Goal: Task Accomplishment & Management: Use online tool/utility

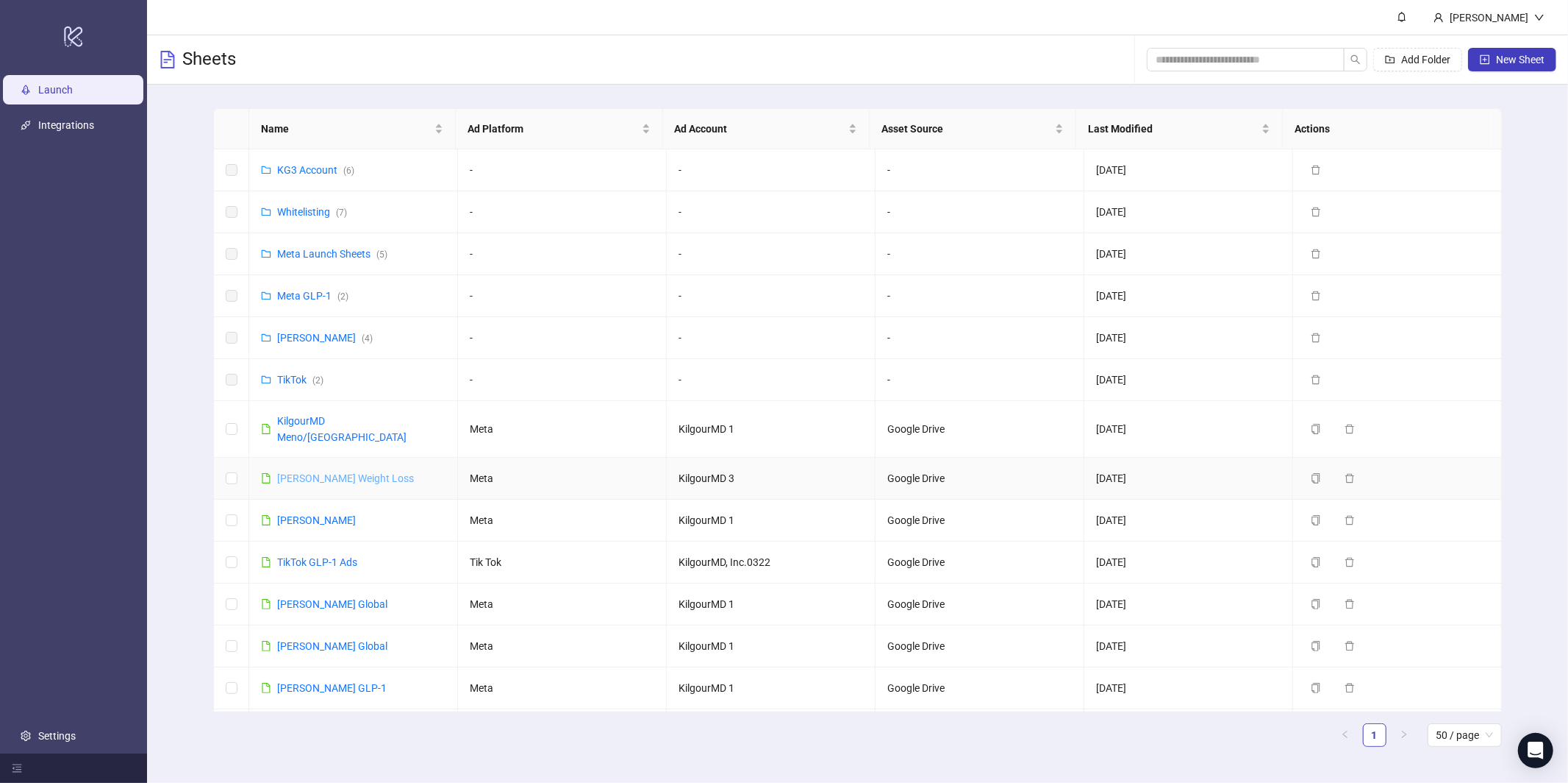
click at [312, 473] on link "[PERSON_NAME] Weight Loss" at bounding box center [345, 478] width 136 height 12
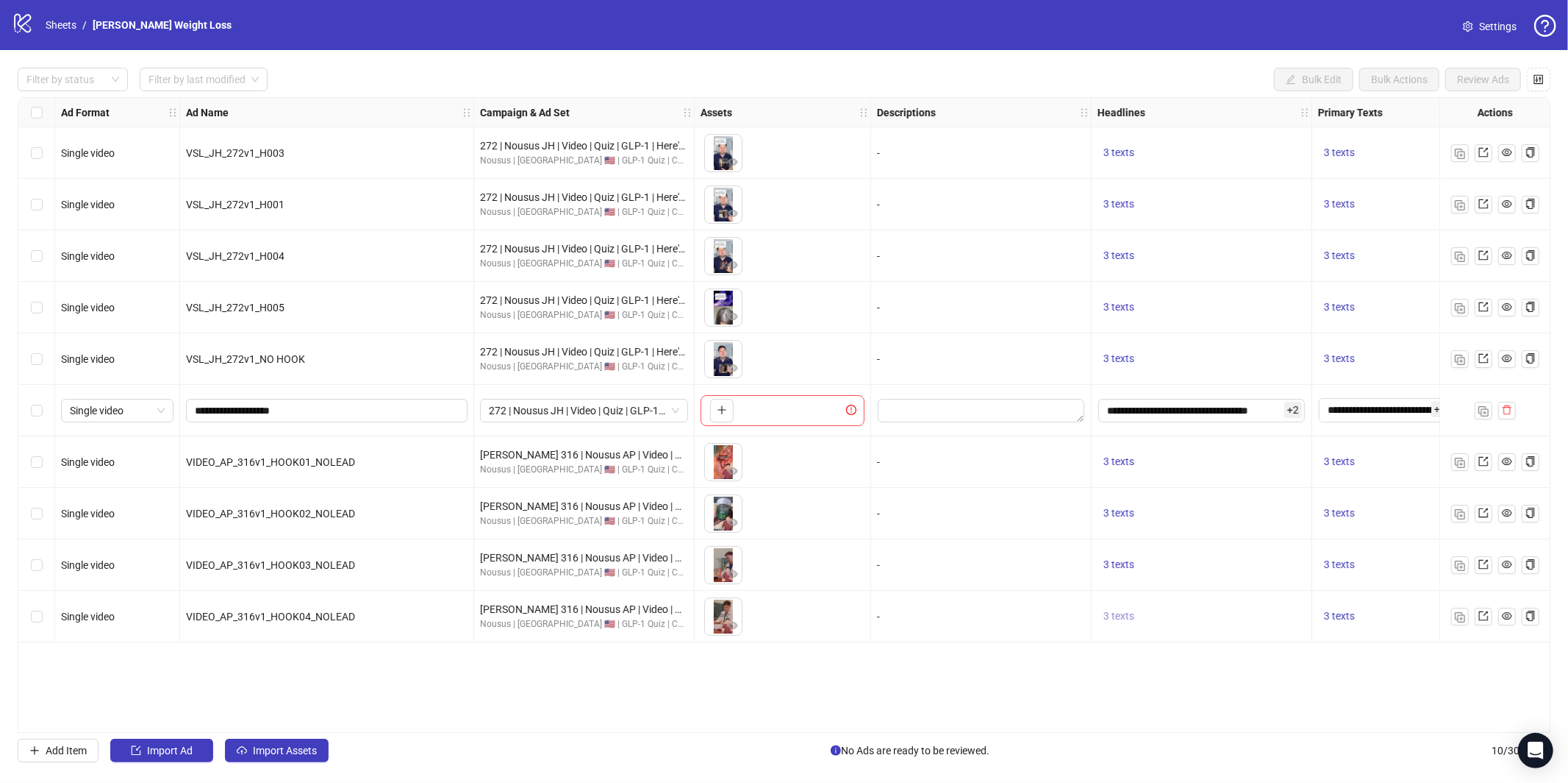
click at [1114, 619] on span "3 texts" at bounding box center [1118, 616] width 30 height 12
drag, startPoint x: 1052, startPoint y: 662, endPoint x: 1132, endPoint y: 643, distance: 82.2
click at [1055, 659] on div "Ad Format Ad Name Campaign & Ad Set Assets Descriptions Headlines Primary Texts…" at bounding box center [784, 415] width 1533 height 636
click at [1455, 619] on img "button" at bounding box center [1460, 617] width 10 height 10
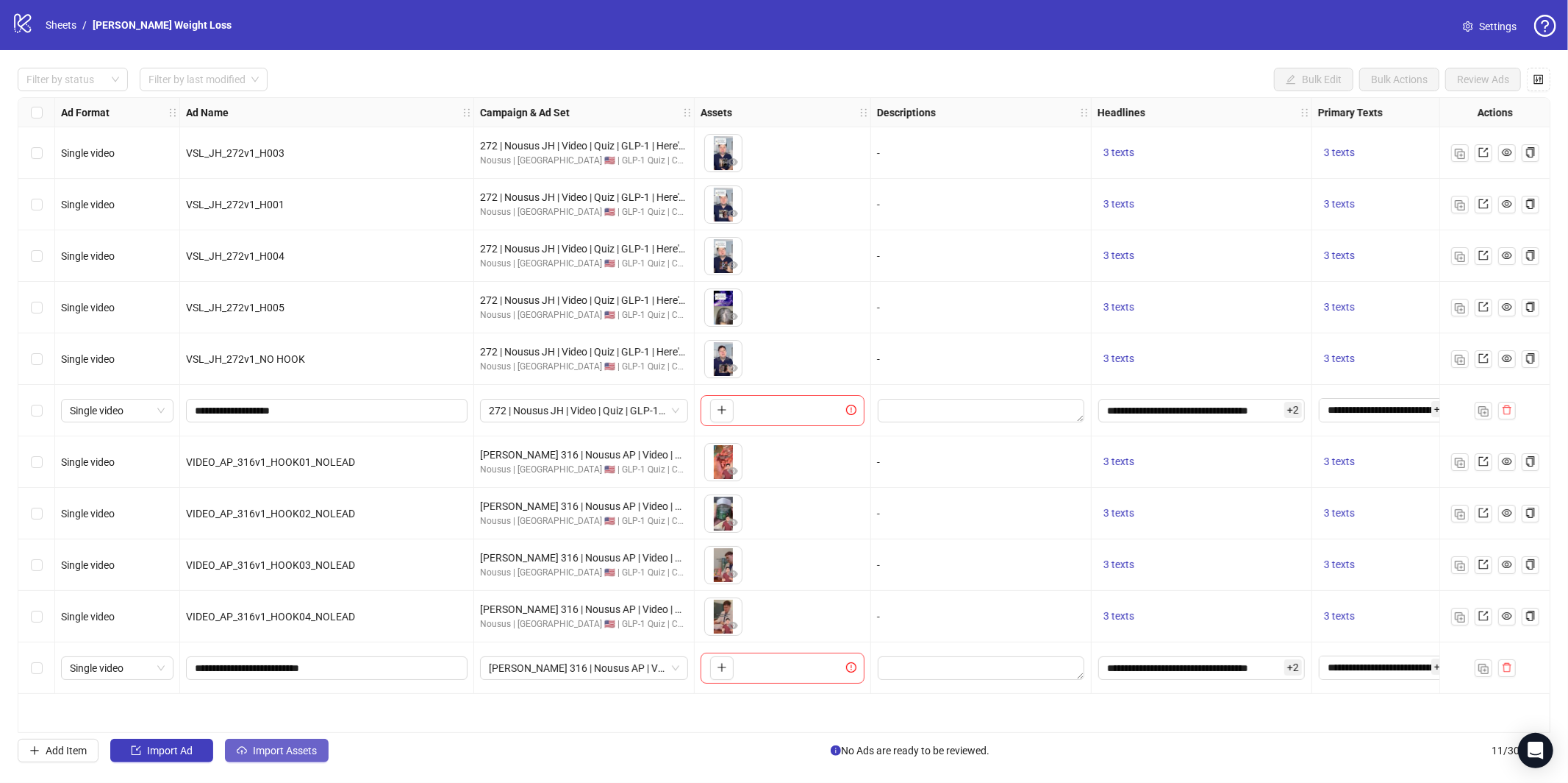
click at [279, 754] on span "Import Assets" at bounding box center [285, 751] width 64 height 12
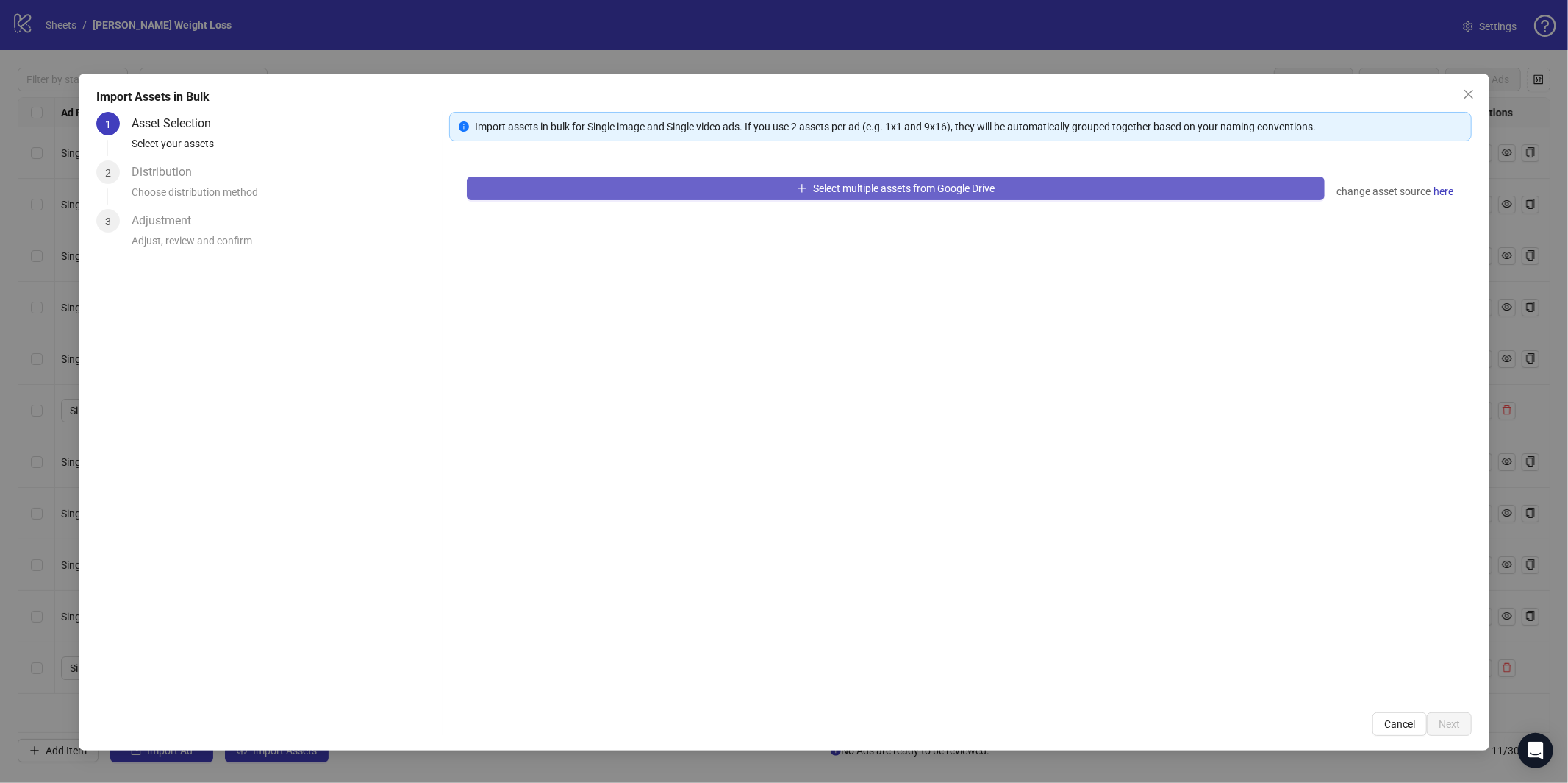
click at [667, 192] on button "Select multiple assets from Google Drive" at bounding box center [895, 189] width 858 height 24
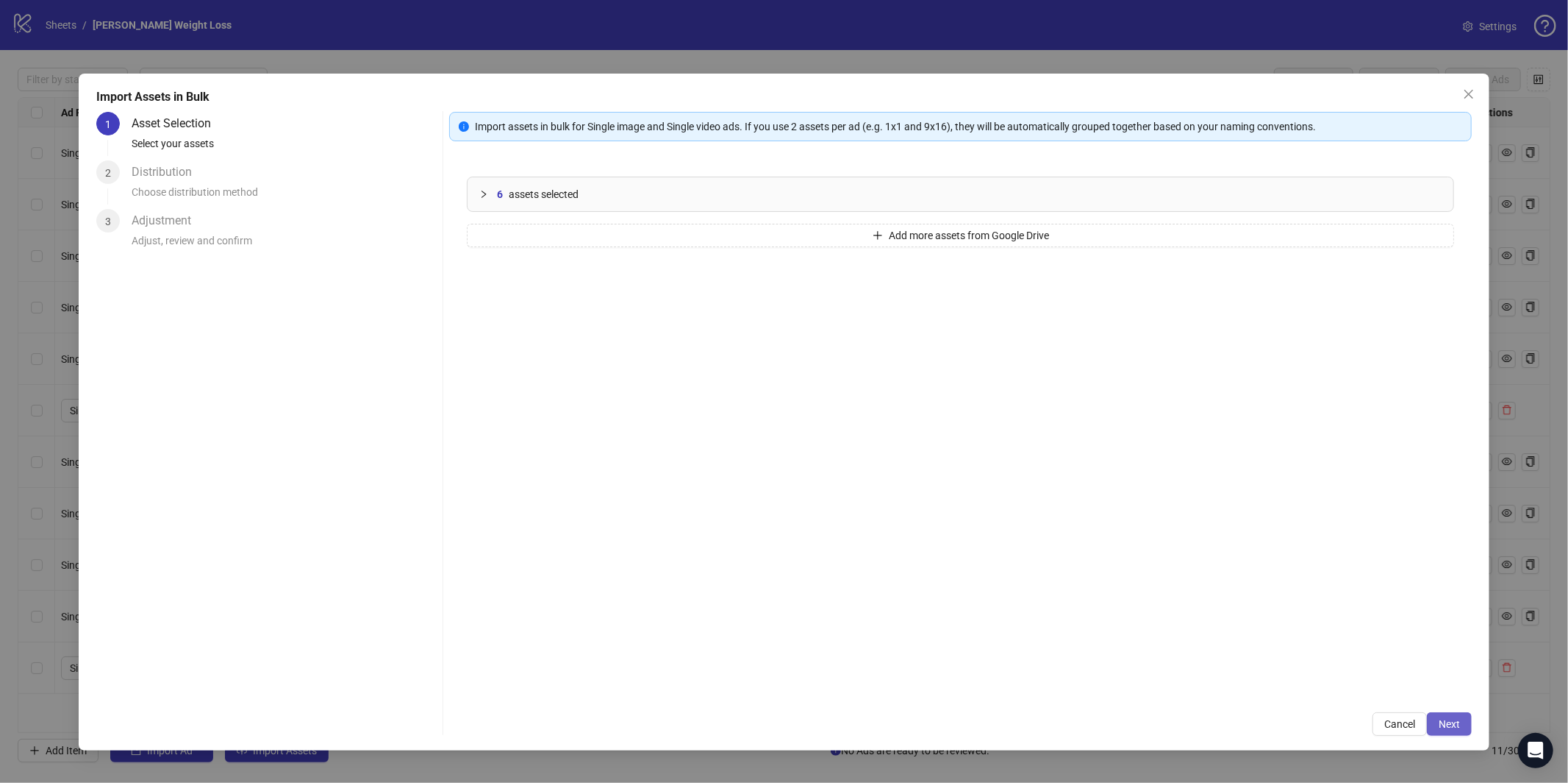
click at [1444, 734] on button "Next" at bounding box center [1449, 724] width 45 height 24
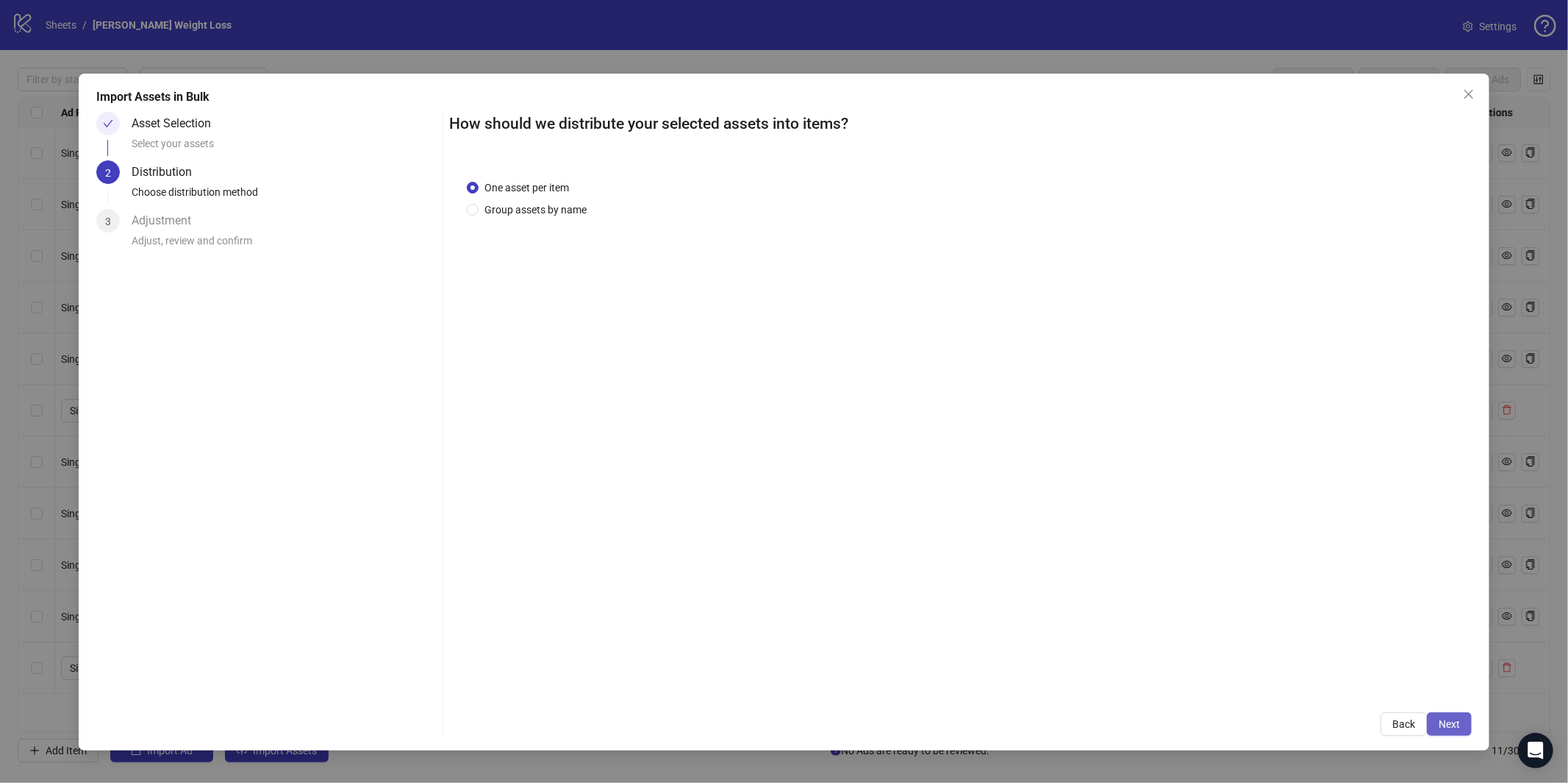
click at [1446, 733] on button "Next" at bounding box center [1449, 724] width 45 height 24
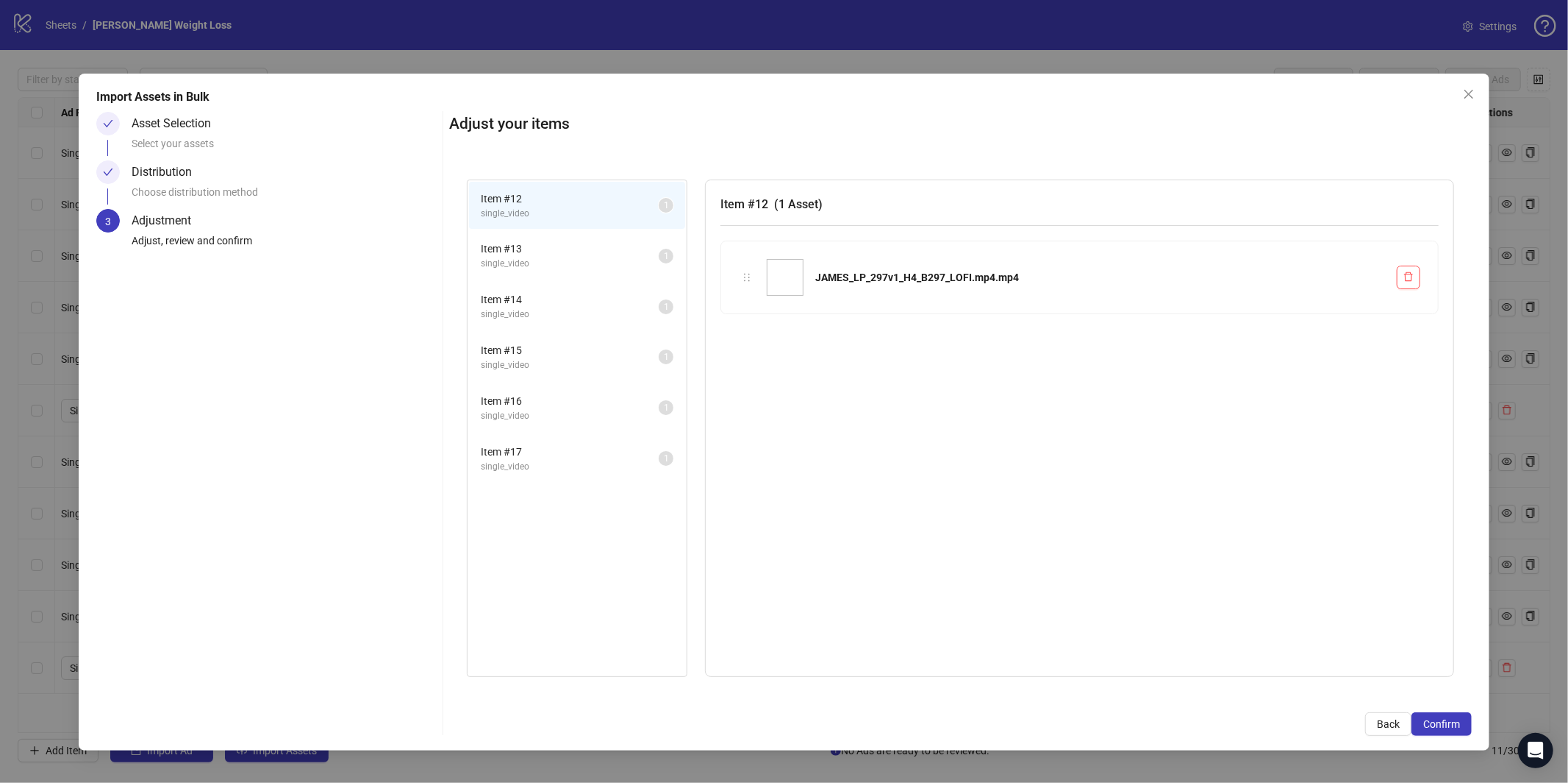
click at [1446, 733] on button "Confirm" at bounding box center [1441, 724] width 60 height 24
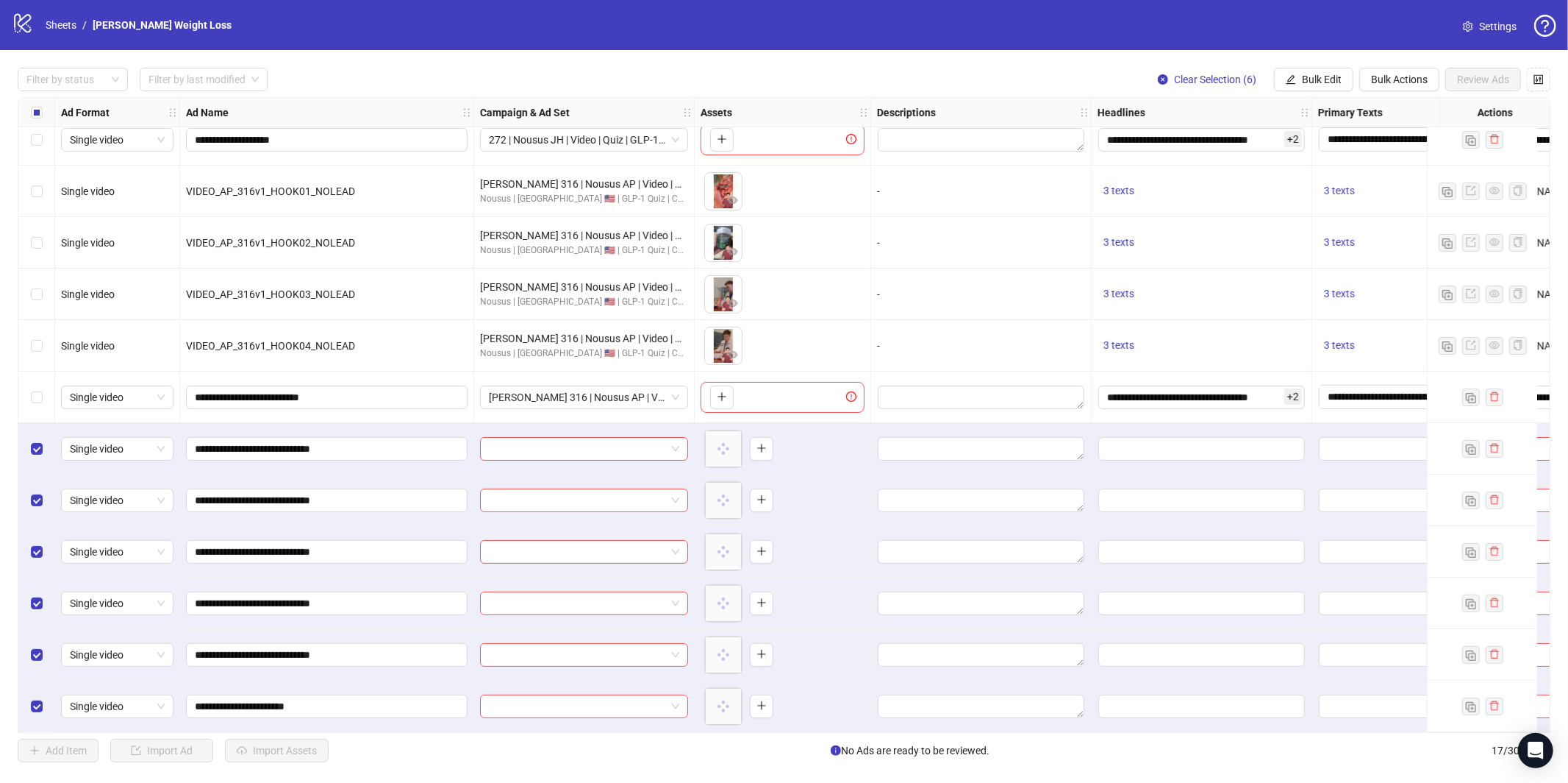
scroll to position [276, 0]
click at [1322, 85] on button "Bulk Edit" at bounding box center [1314, 80] width 80 height 24
click at [1303, 153] on span "Campaign & Ad Set" at bounding box center [1327, 156] width 87 height 16
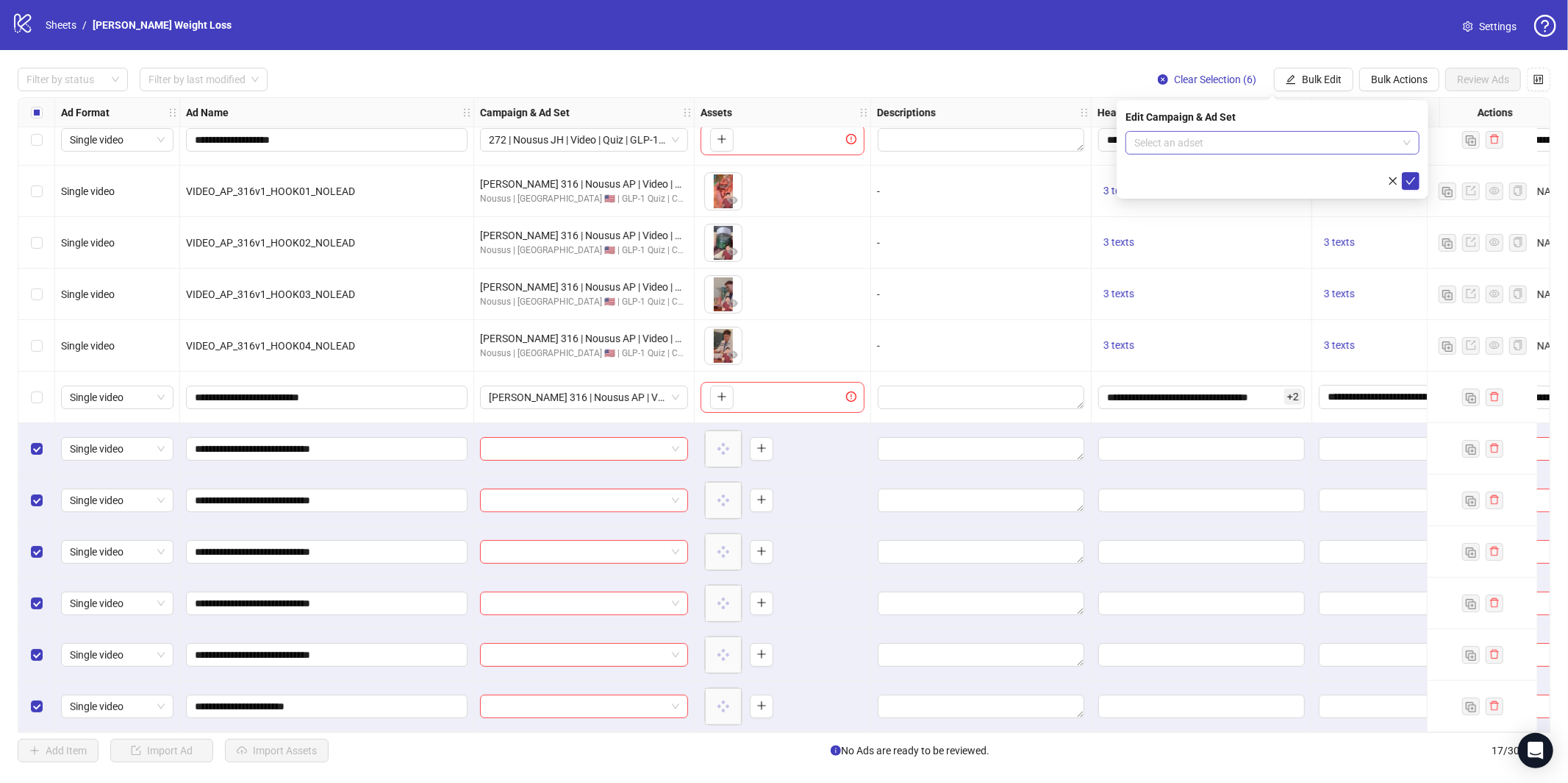
click at [1304, 134] on input "search" at bounding box center [1266, 142] width 263 height 22
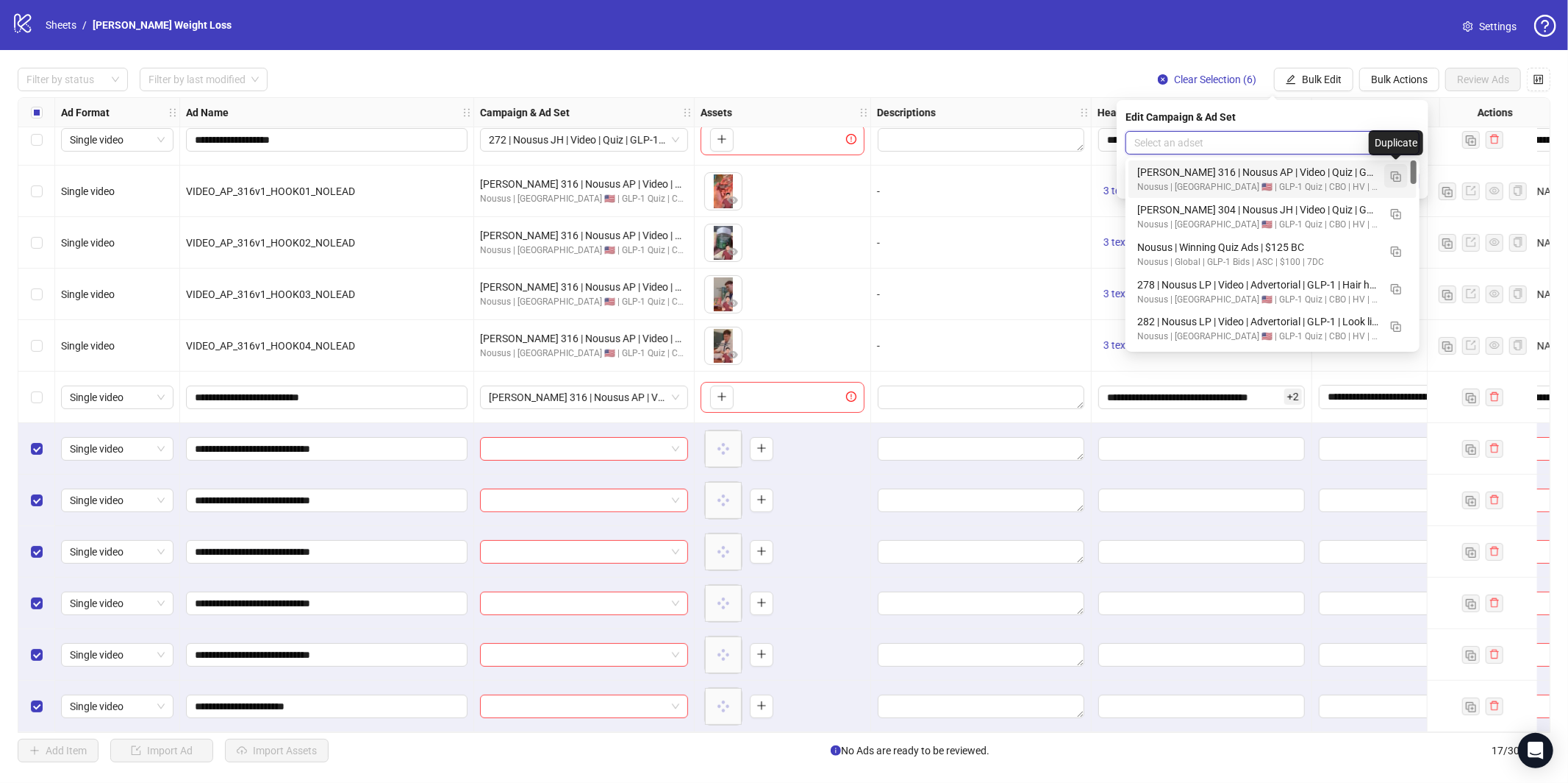
click at [1399, 179] on img "button" at bounding box center [1396, 176] width 10 height 10
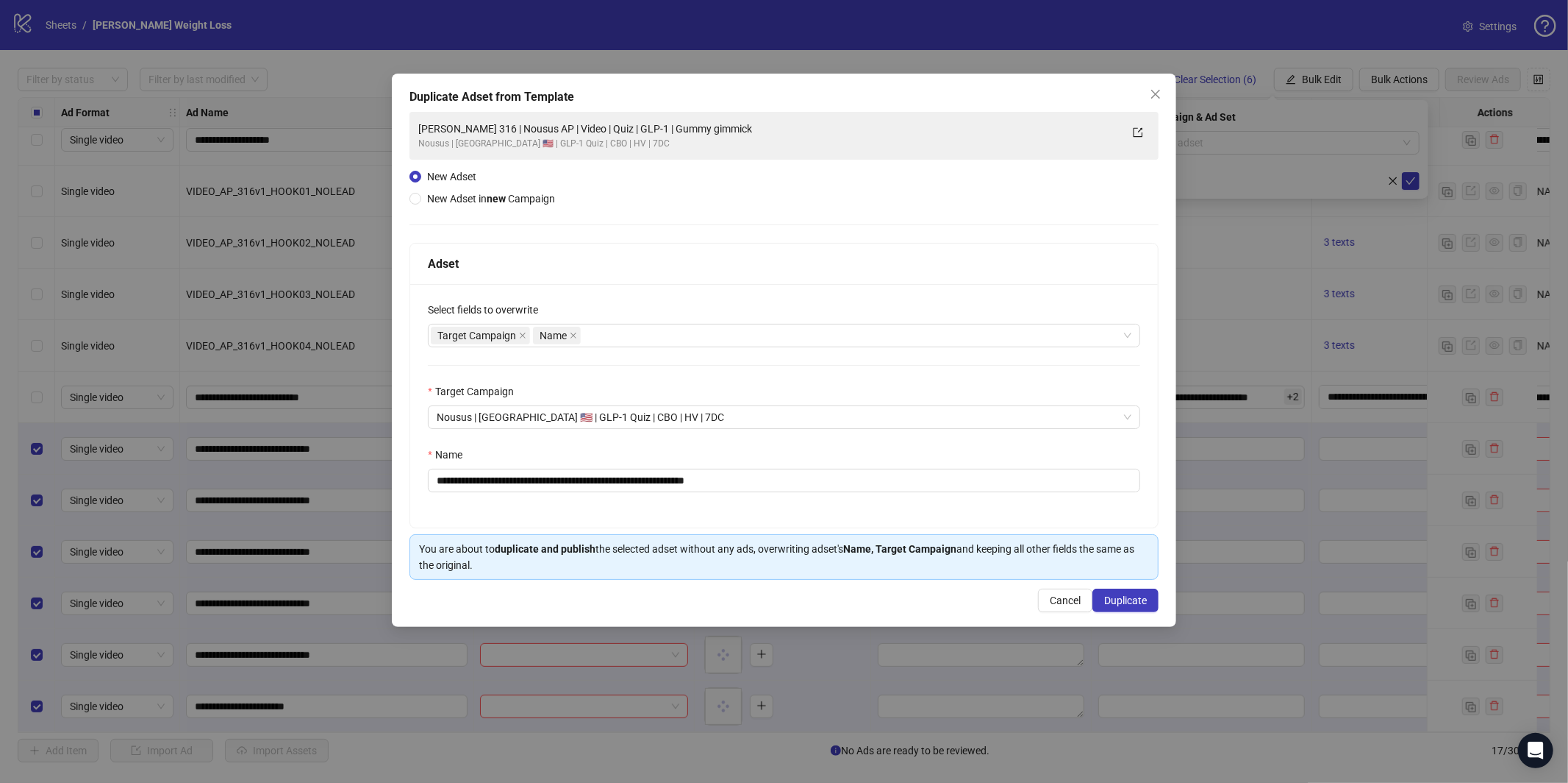
click at [793, 497] on div "**********" at bounding box center [784, 406] width 748 height 244
click at [793, 490] on input "**********" at bounding box center [784, 480] width 713 height 24
paste input "**********"
click at [444, 481] on input "**********" at bounding box center [784, 480] width 713 height 24
type input "**********"
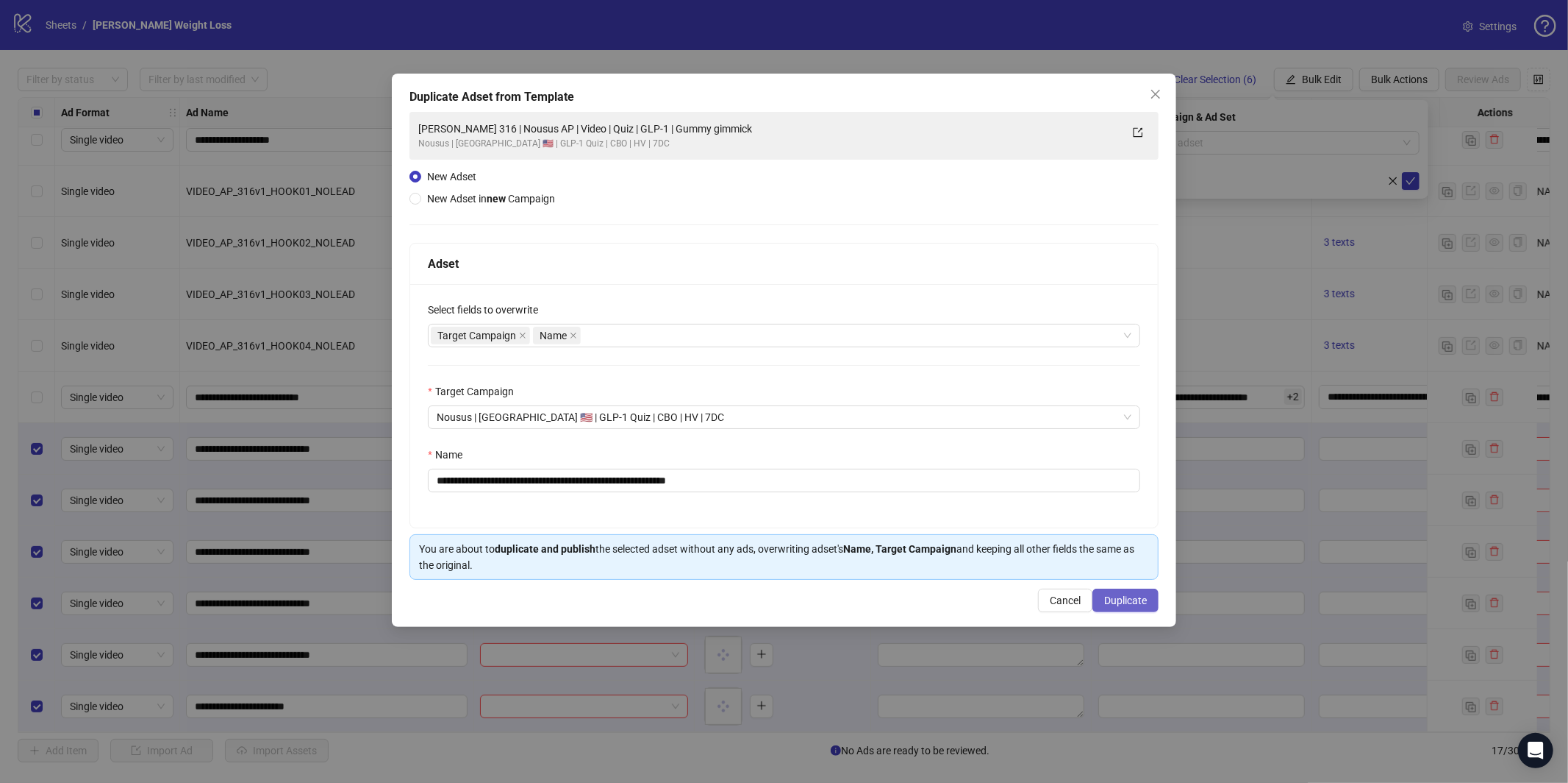
click at [1110, 605] on span "Duplicate" at bounding box center [1125, 600] width 42 height 12
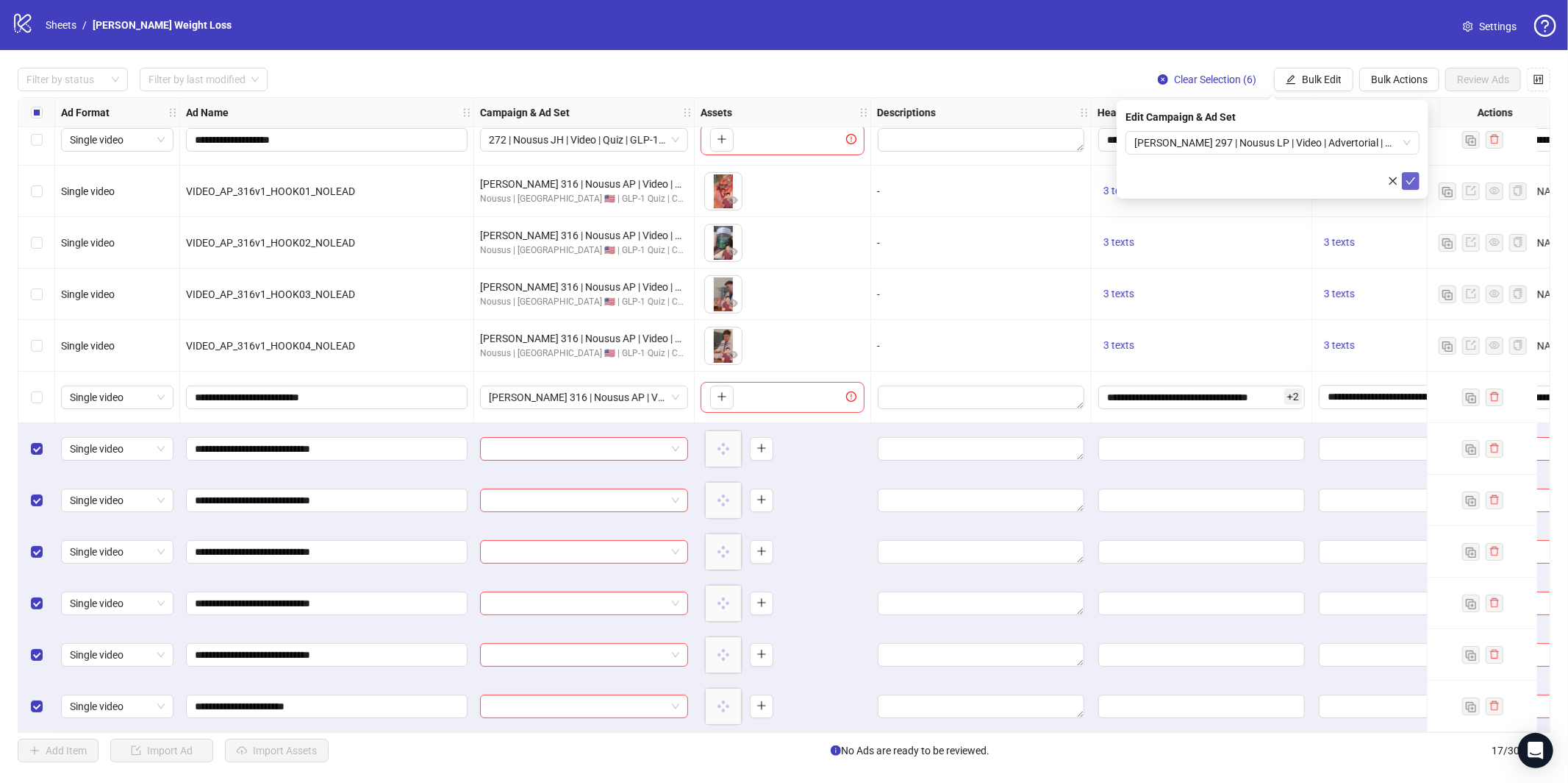
click at [1411, 178] on icon "check" at bounding box center [1411, 181] width 10 height 10
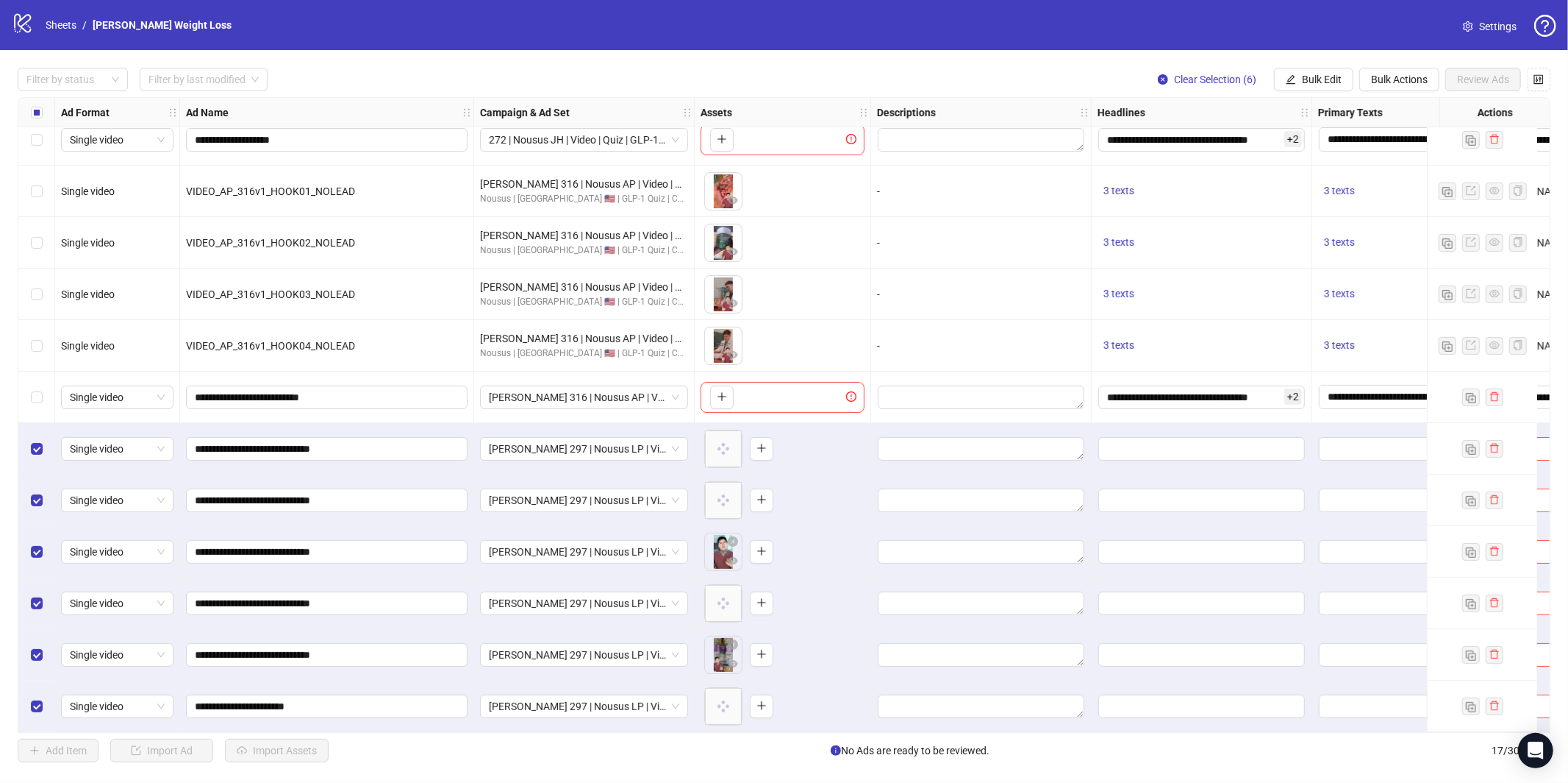
click at [29, 107] on div "Select all rows" at bounding box center [36, 113] width 36 height 29
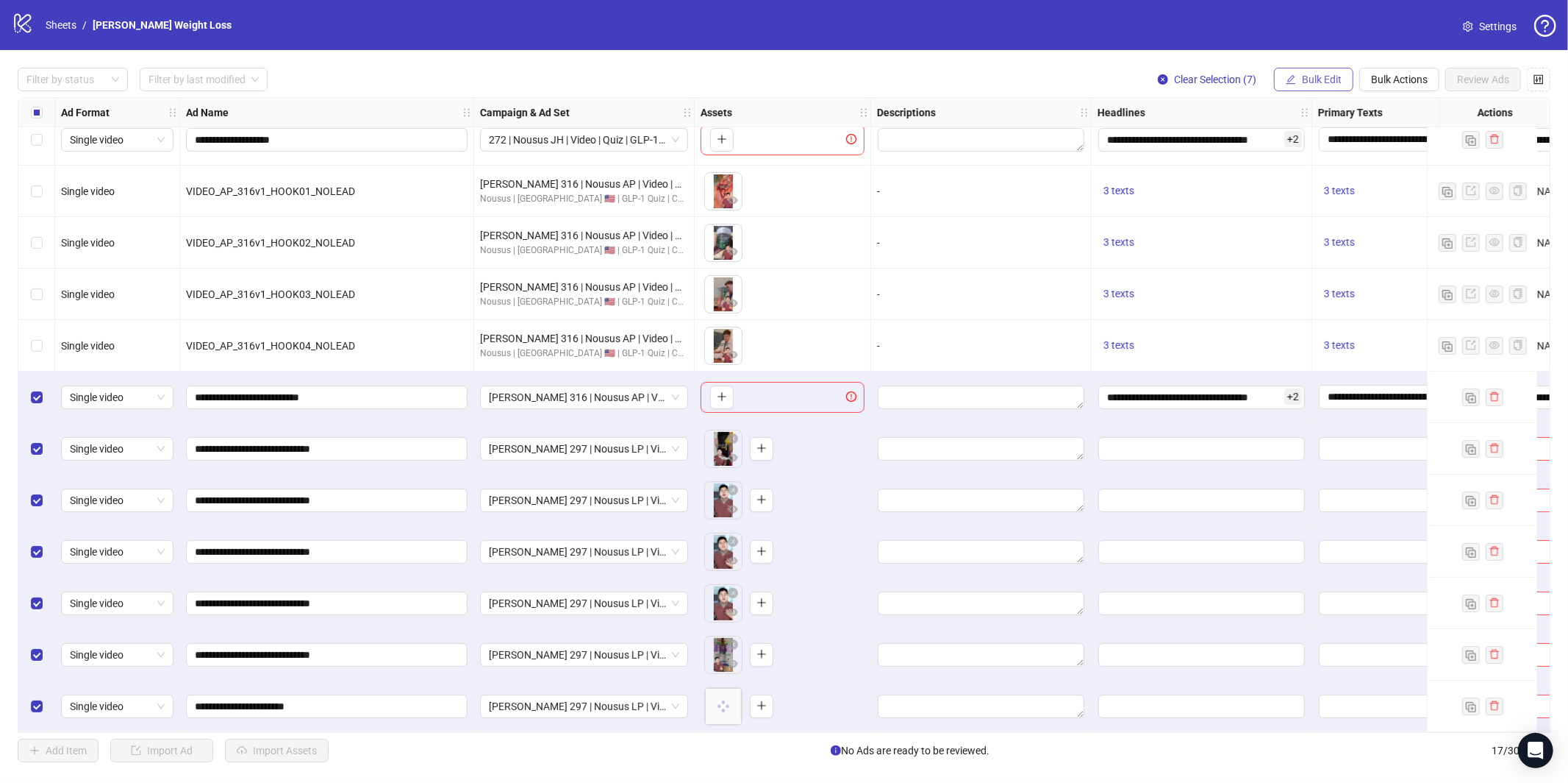
click at [1350, 71] on button "Bulk Edit" at bounding box center [1314, 80] width 80 height 24
click at [1319, 227] on span "Primary Texts" at bounding box center [1327, 226] width 87 height 16
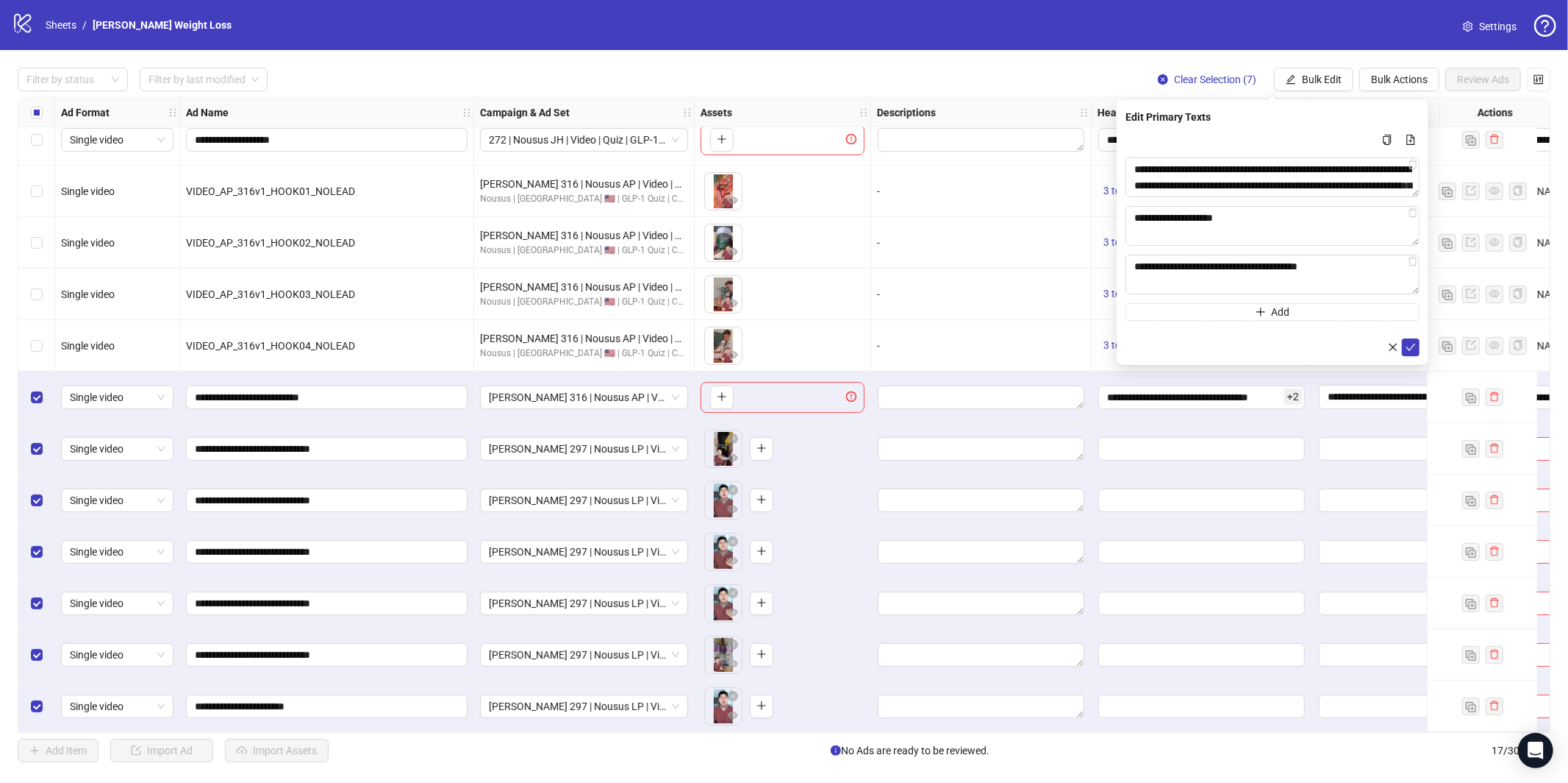
click at [1413, 356] on div "**********" at bounding box center [1271, 233] width 311 height 265
click at [1406, 350] on icon "check" at bounding box center [1411, 347] width 10 height 10
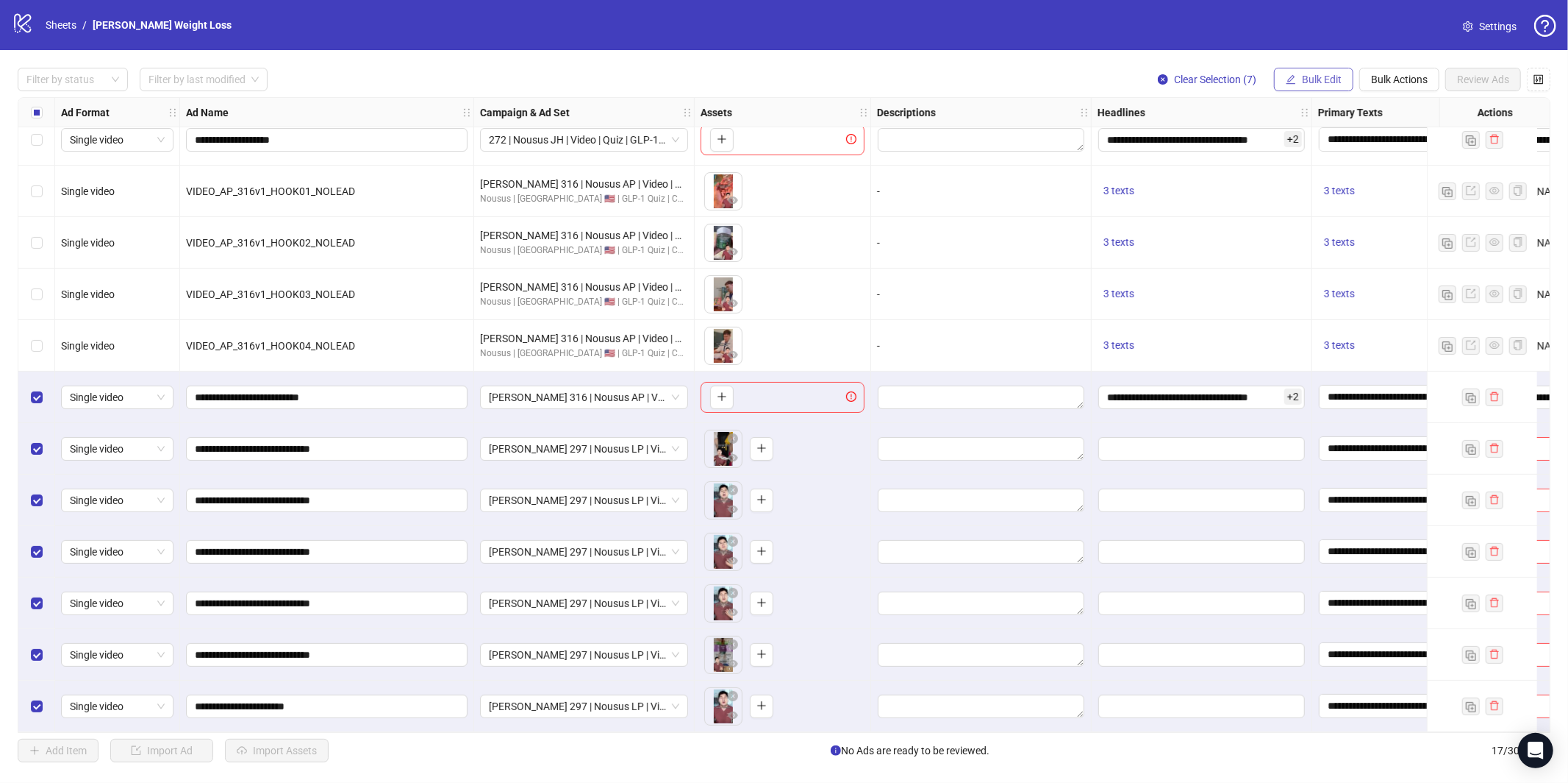
click at [1327, 69] on button "Bulk Edit" at bounding box center [1314, 80] width 80 height 24
click at [1320, 200] on span "Headlines" at bounding box center [1327, 202] width 87 height 16
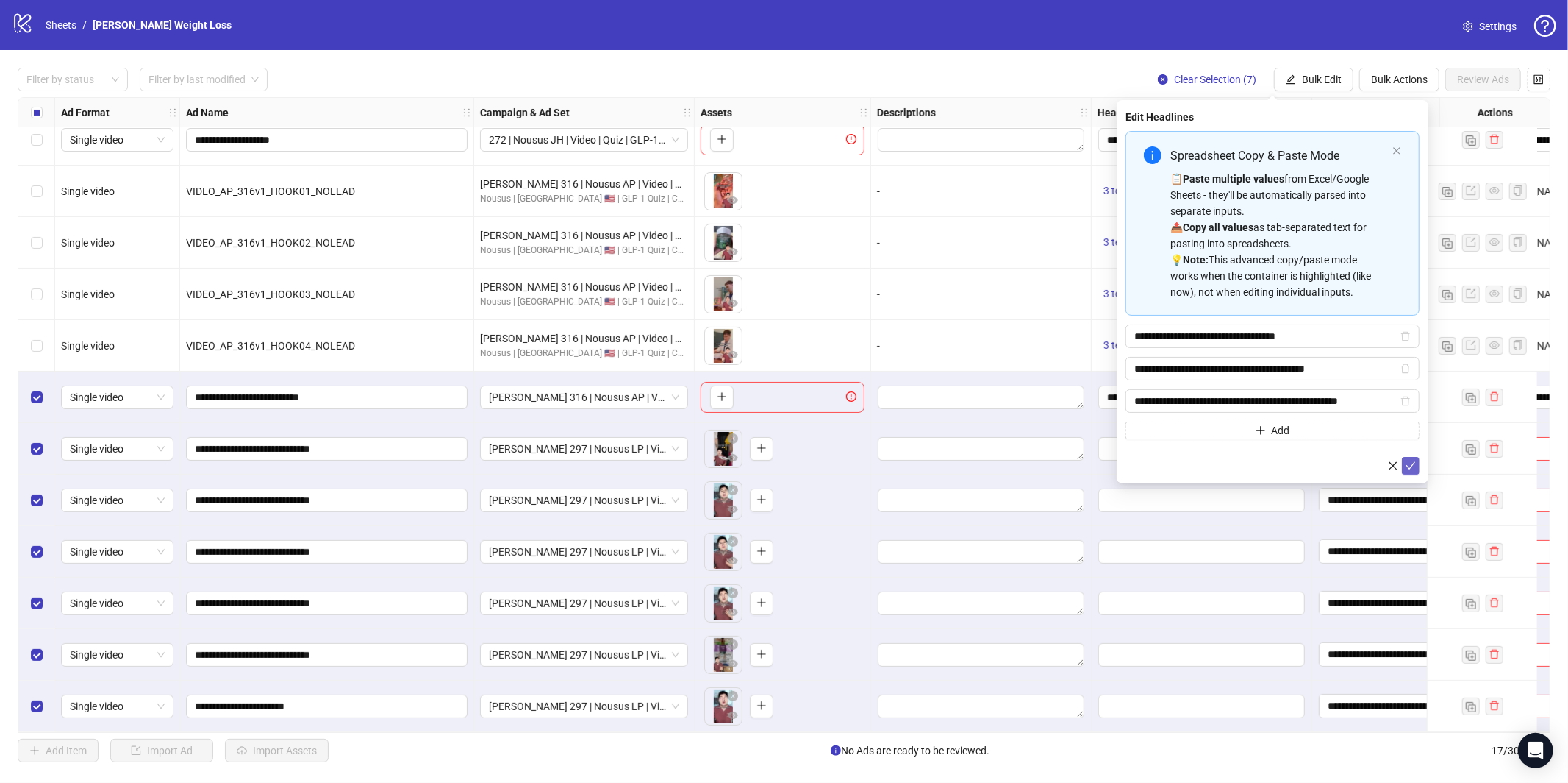
click at [1409, 467] on icon "check" at bounding box center [1411, 466] width 10 height 10
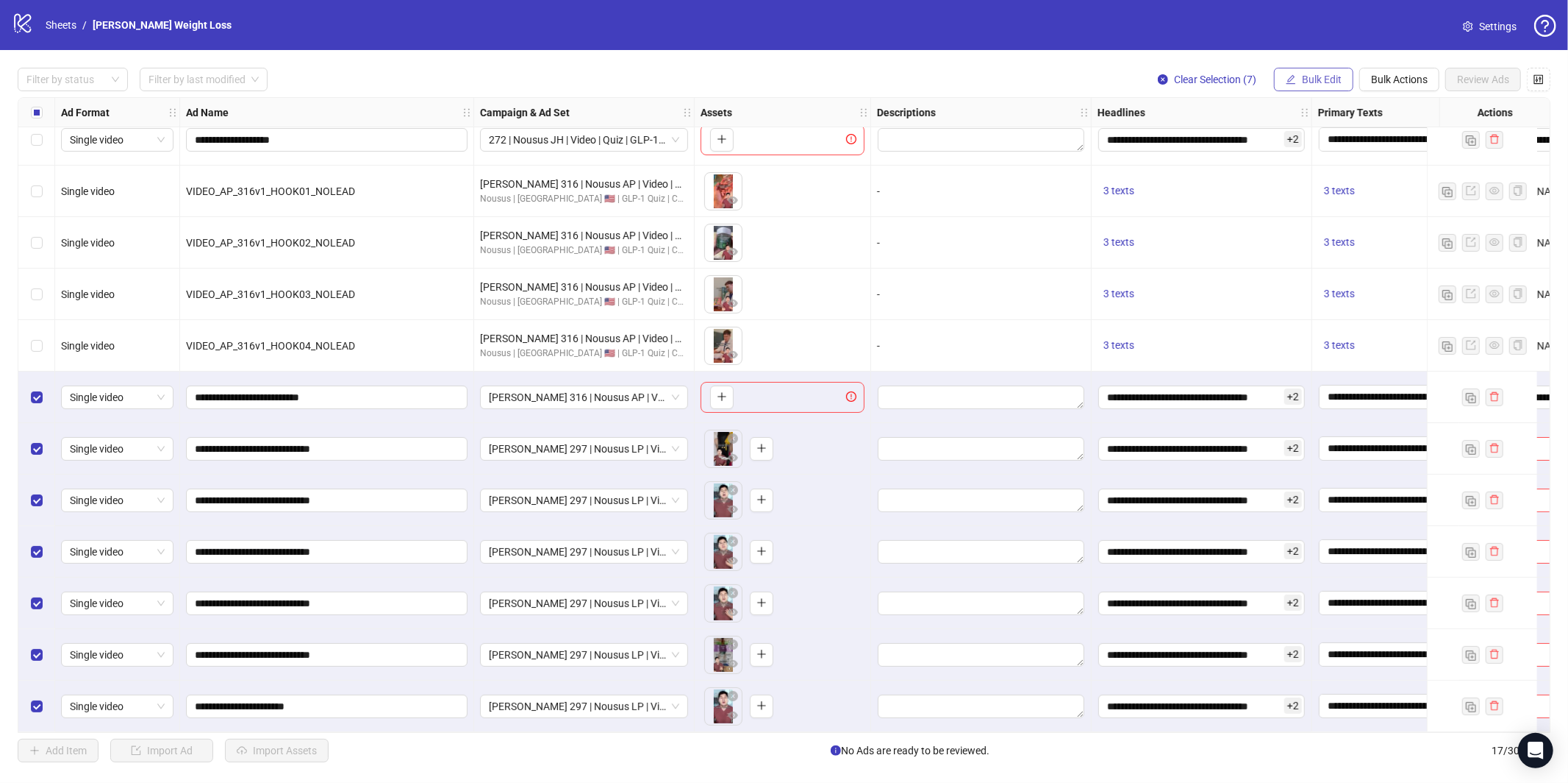
click at [1303, 80] on span "Bulk Edit" at bounding box center [1322, 80] width 39 height 12
click at [1310, 248] on span "Destination URL" at bounding box center [1327, 250] width 87 height 16
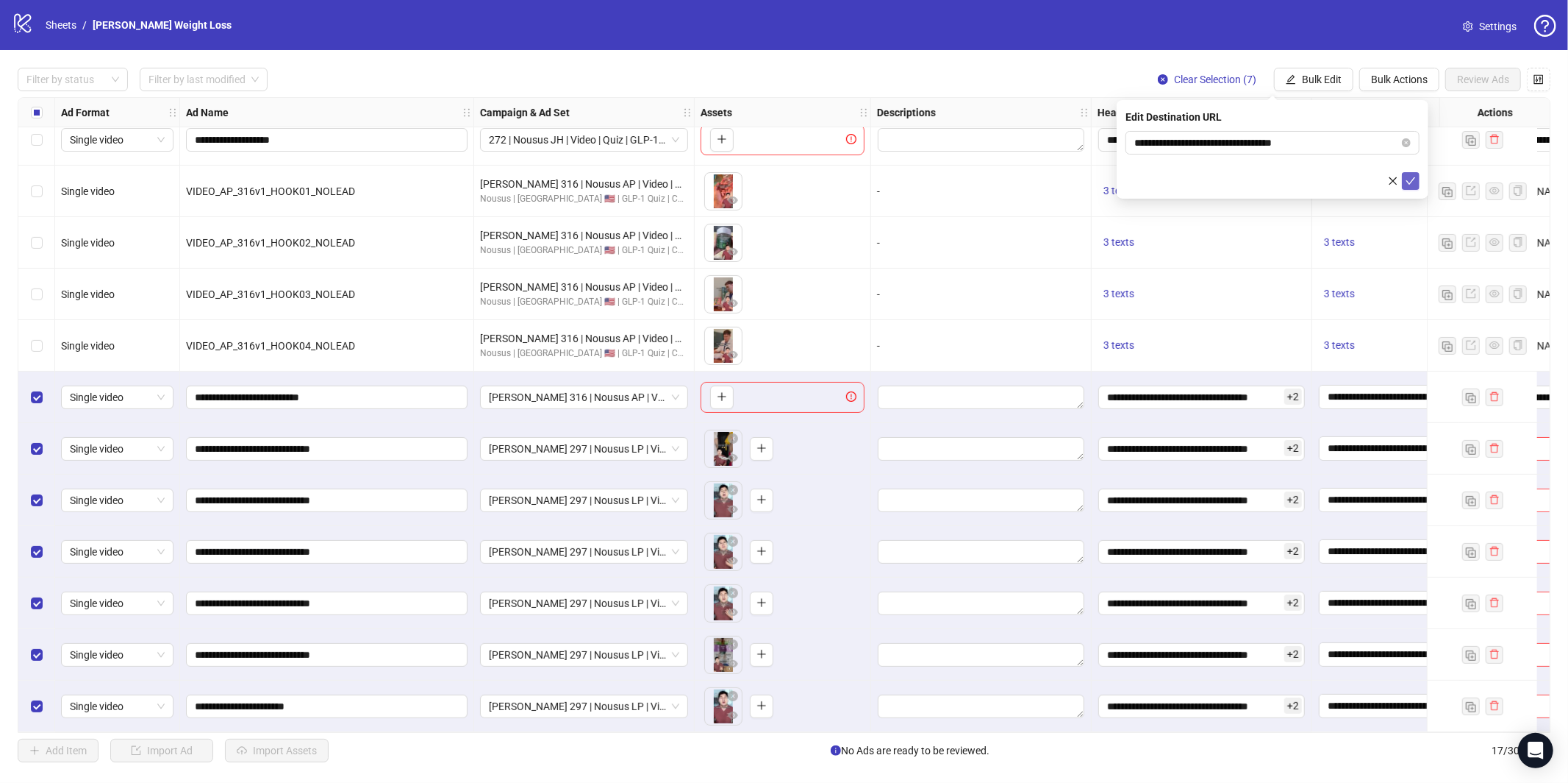
click at [1412, 177] on icon "check" at bounding box center [1411, 181] width 10 height 10
click at [1301, 72] on button "Bulk Edit" at bounding box center [1314, 80] width 80 height 24
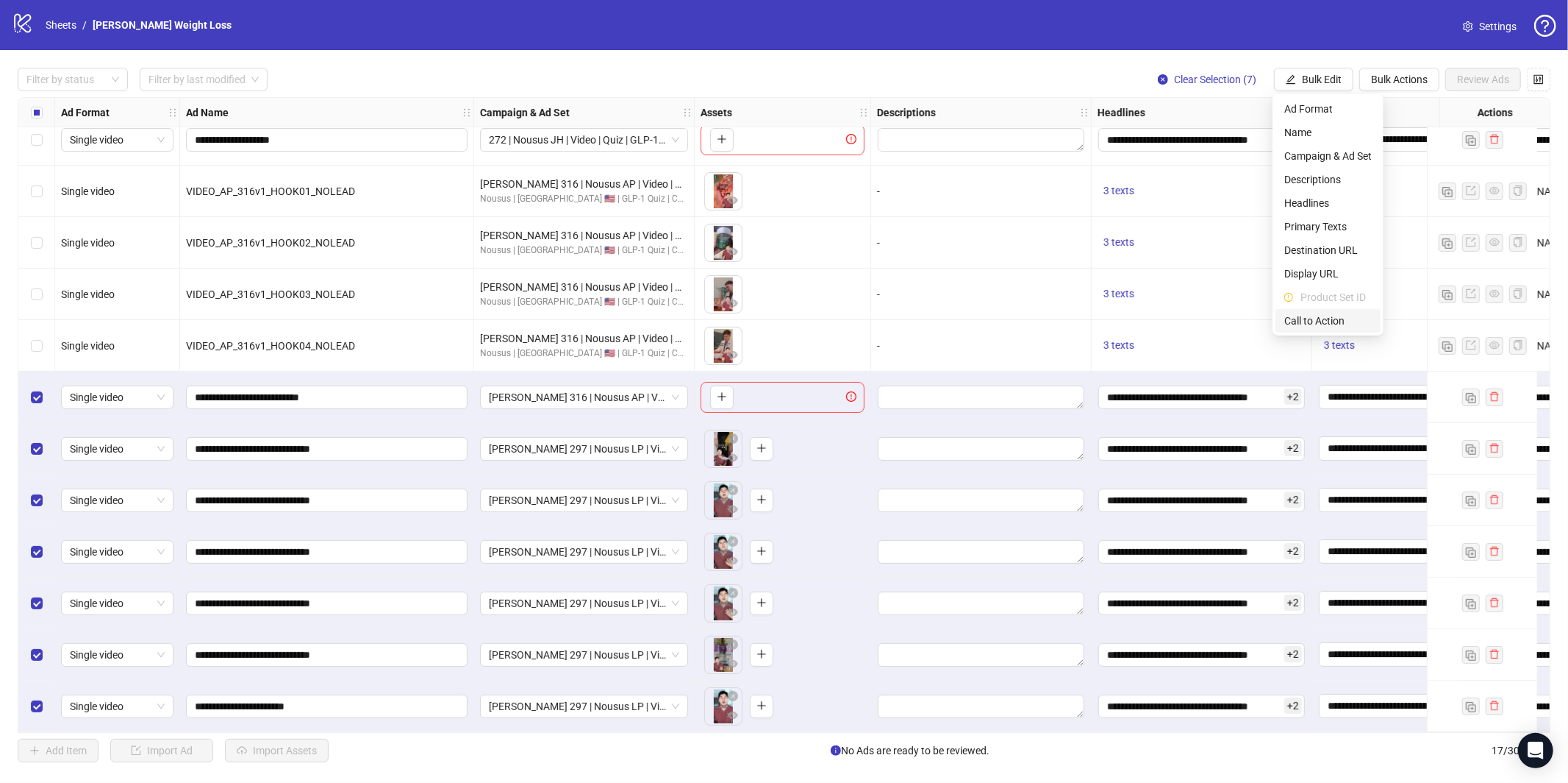
click at [1315, 323] on span "Call to Action" at bounding box center [1327, 320] width 87 height 16
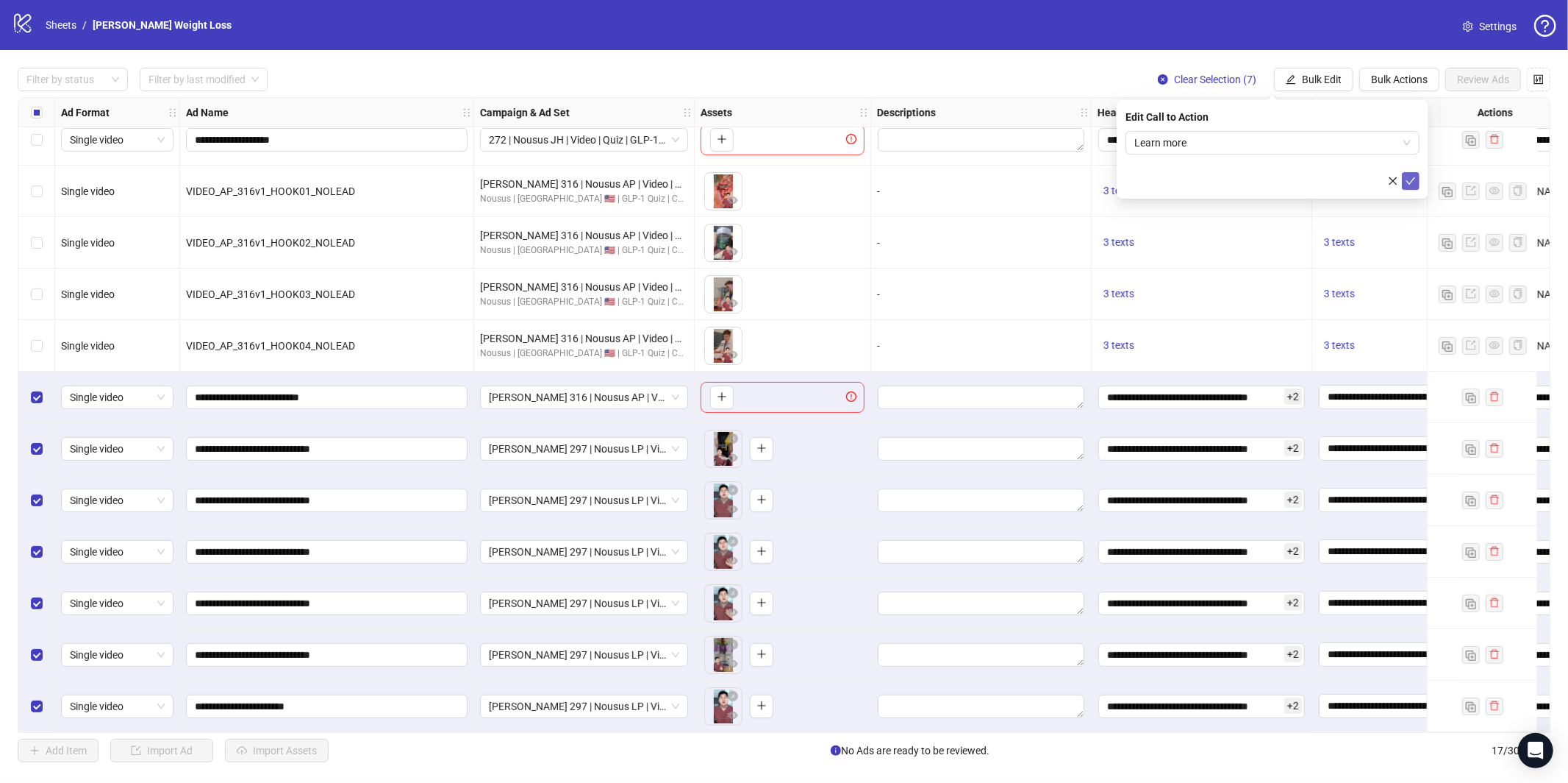
click at [1418, 178] on button "submit" at bounding box center [1411, 181] width 18 height 18
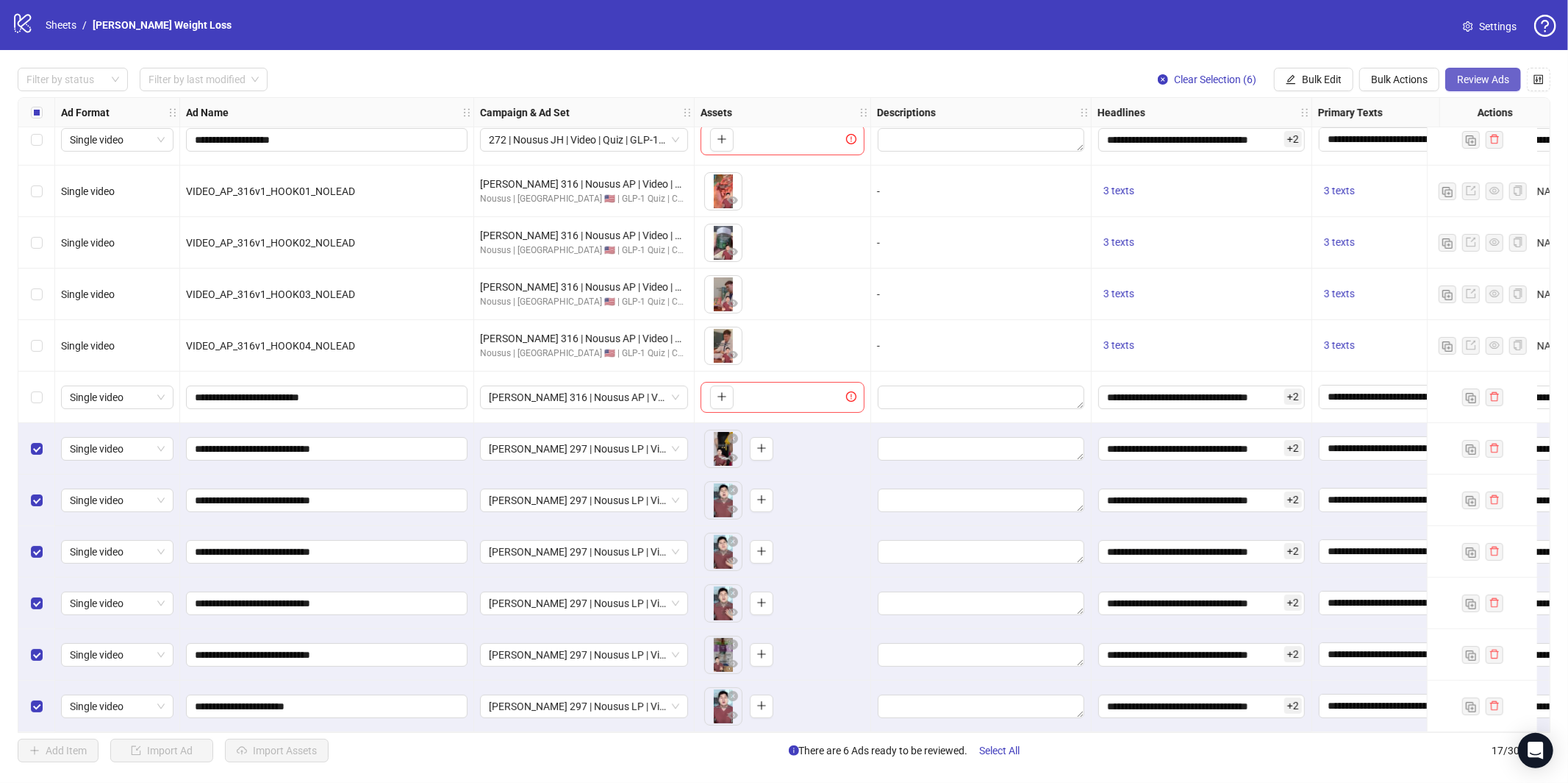
click at [1476, 79] on span "Review Ads" at bounding box center [1483, 80] width 52 height 12
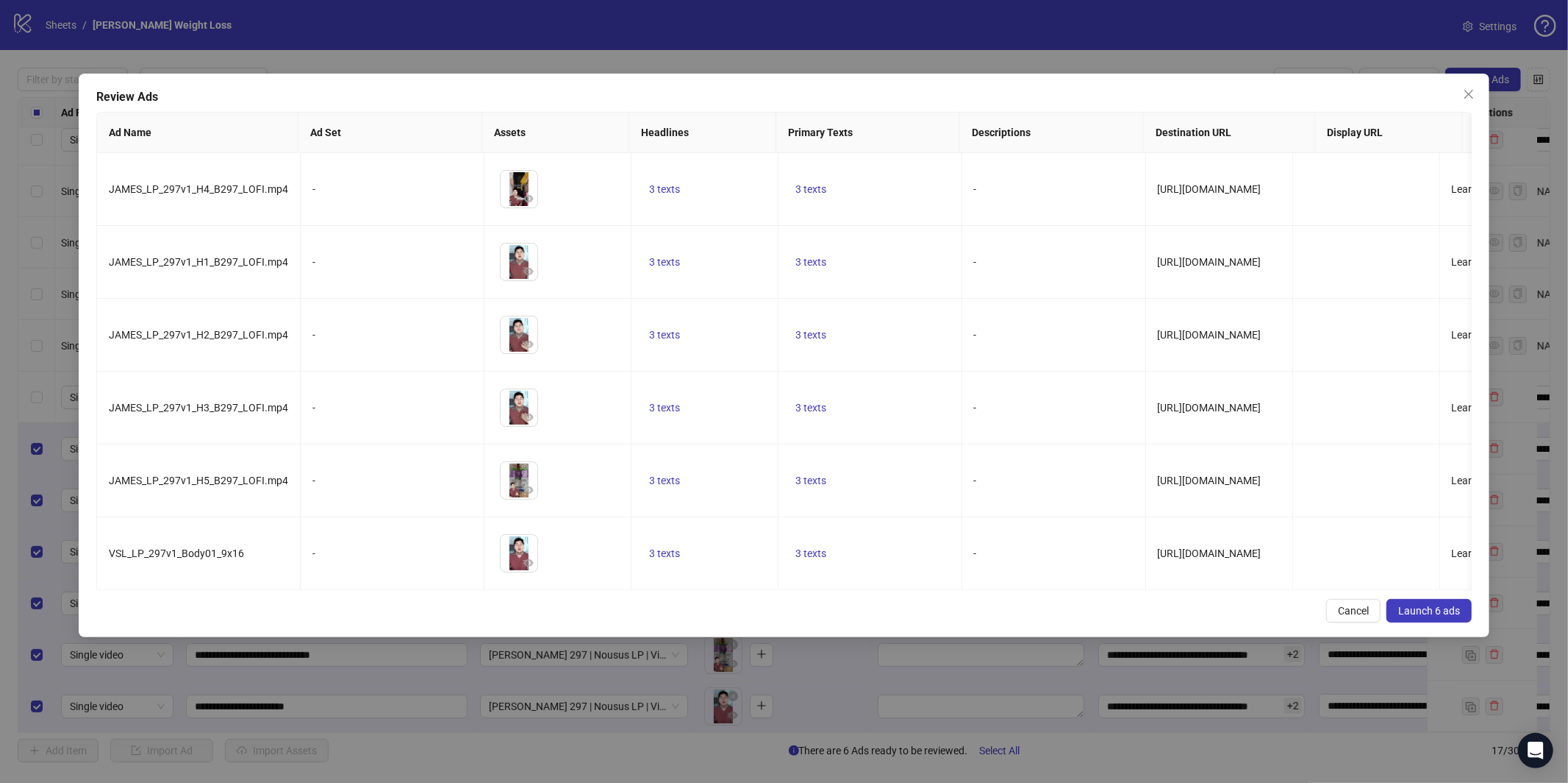
click at [1433, 616] on button "Launch 6 ads" at bounding box center [1429, 611] width 85 height 24
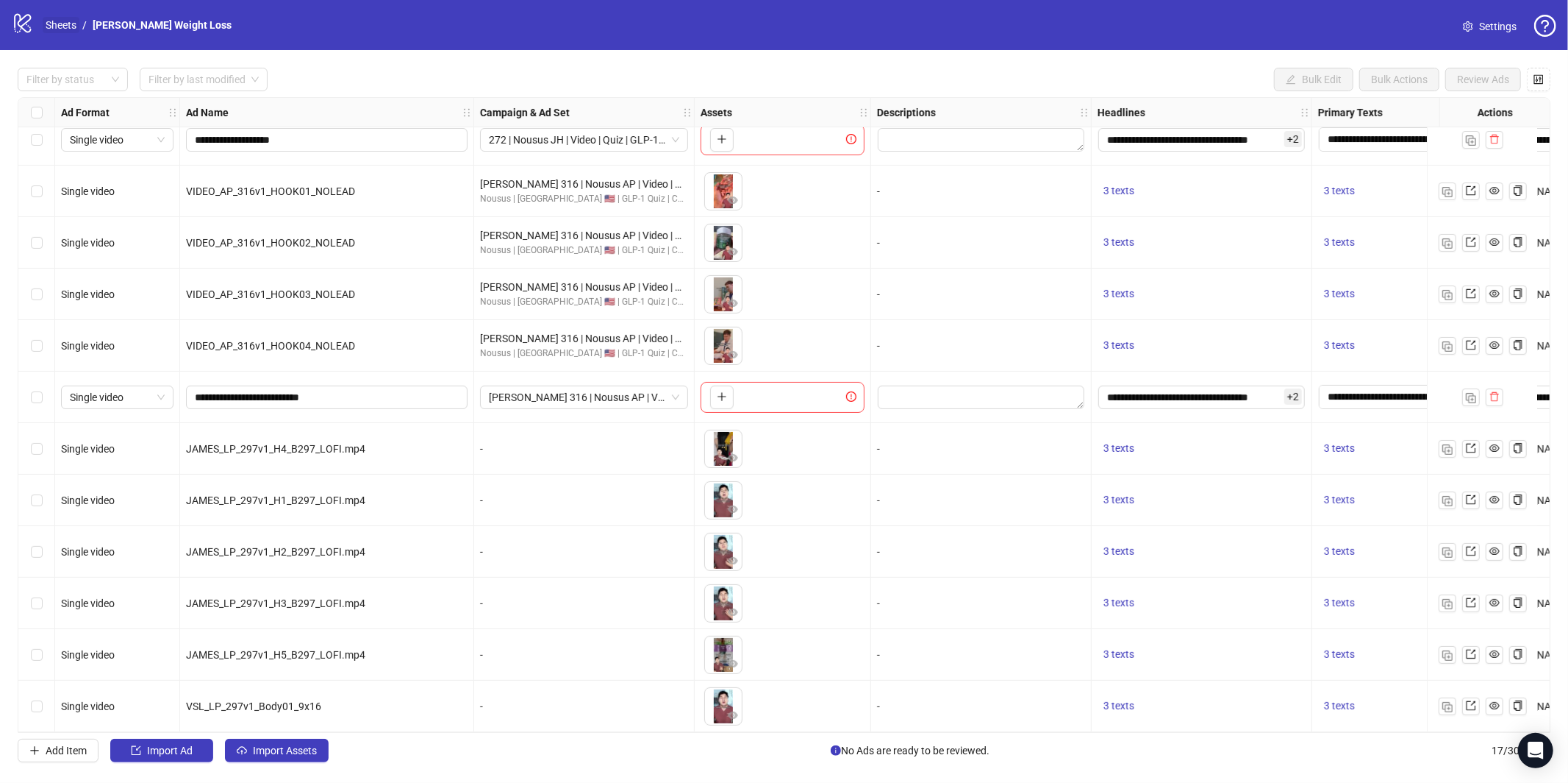
click at [57, 19] on link "Sheets" at bounding box center [60, 25] width 36 height 16
